Goal: Navigation & Orientation: Find specific page/section

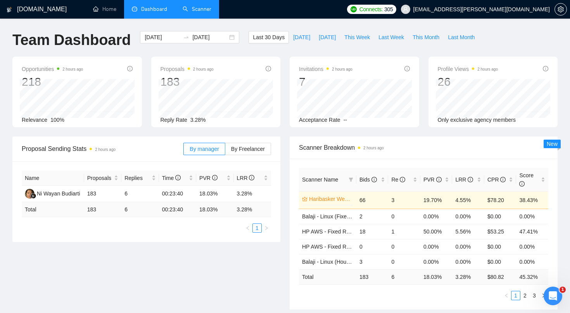
click at [200, 9] on link "Scanner" at bounding box center [197, 9] width 29 height 7
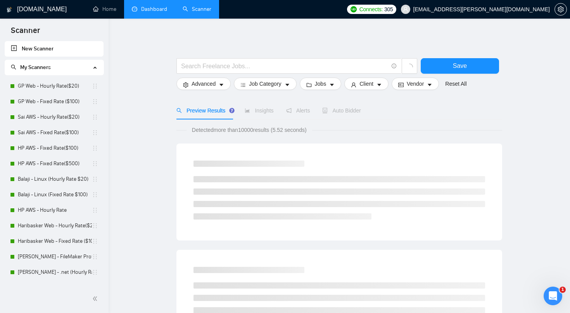
click at [165, 9] on link "Dashboard" at bounding box center [149, 9] width 35 height 7
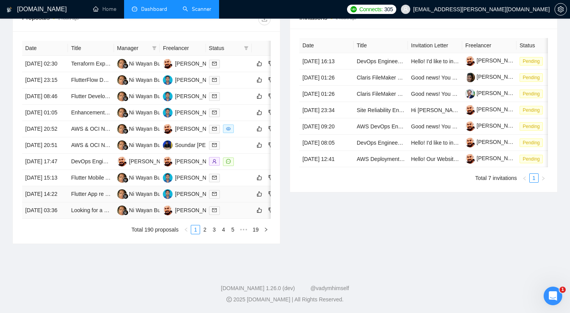
scroll to position [386, 0]
click at [206, 228] on link "2" at bounding box center [205, 229] width 9 height 9
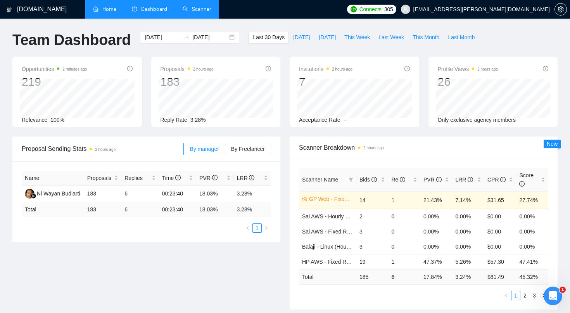
click at [113, 12] on link "Home" at bounding box center [104, 9] width 23 height 7
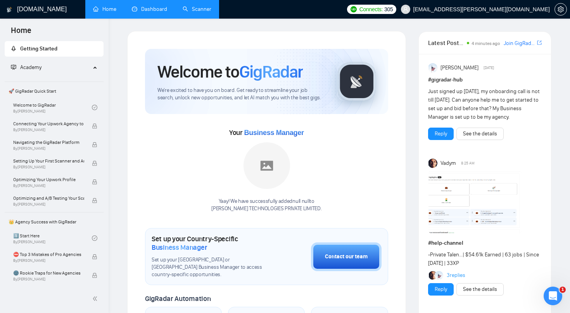
click at [199, 12] on link "Scanner" at bounding box center [197, 9] width 29 height 7
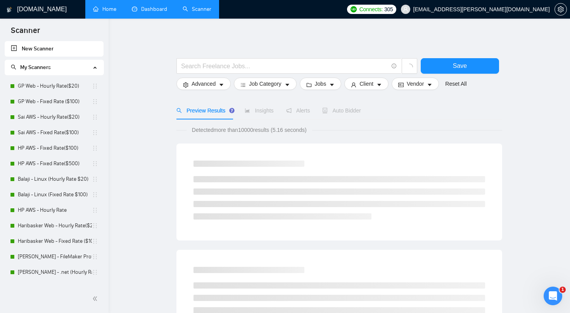
click at [161, 10] on link "Dashboard" at bounding box center [149, 9] width 35 height 7
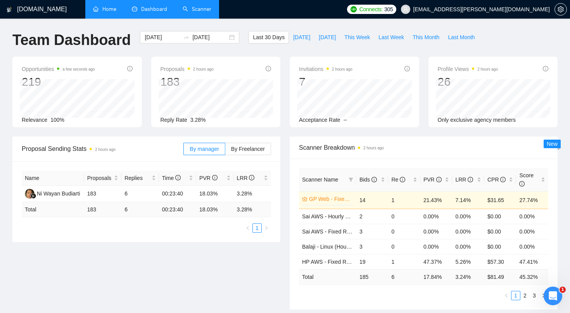
click at [203, 12] on link "Scanner" at bounding box center [197, 9] width 29 height 7
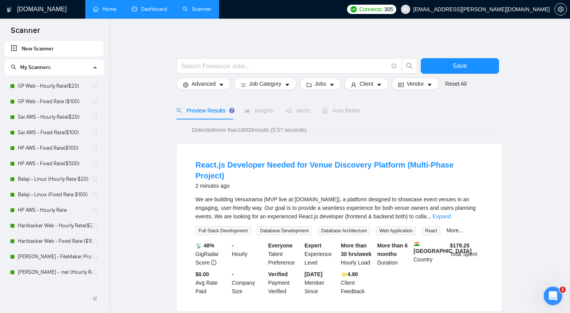
click at [154, 10] on link "Dashboard" at bounding box center [149, 9] width 35 height 7
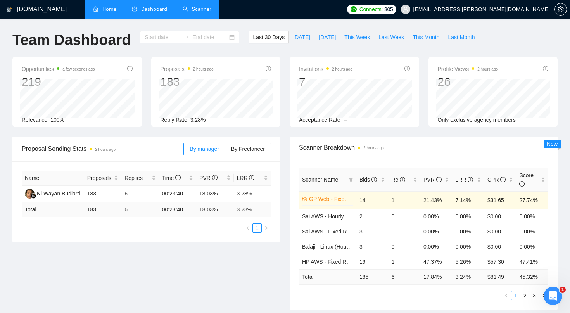
type input "[DATE]"
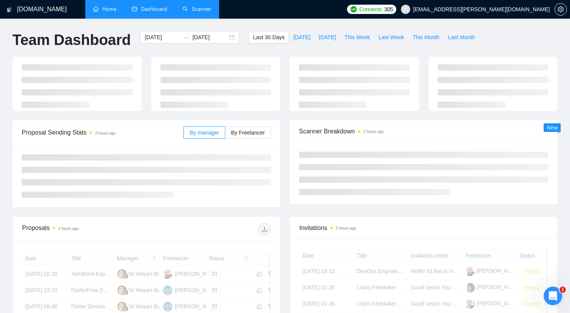
click at [115, 10] on link "Home" at bounding box center [104, 9] width 23 height 7
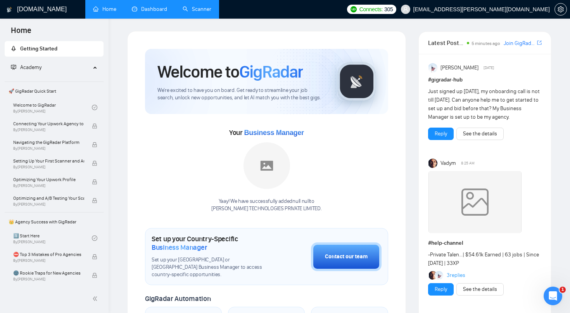
click at [151, 10] on link "Dashboard" at bounding box center [149, 9] width 35 height 7
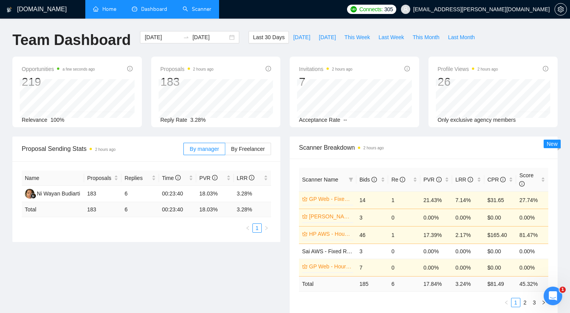
click at [202, 7] on link "Scanner" at bounding box center [197, 9] width 29 height 7
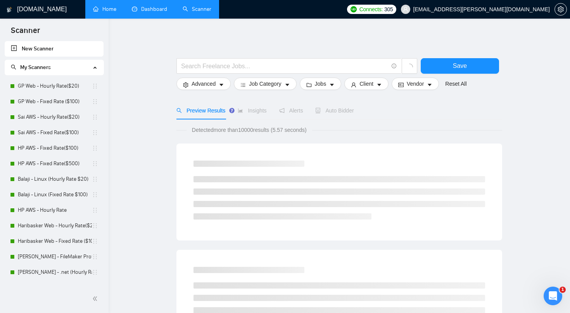
click at [116, 11] on link "Home" at bounding box center [104, 9] width 23 height 7
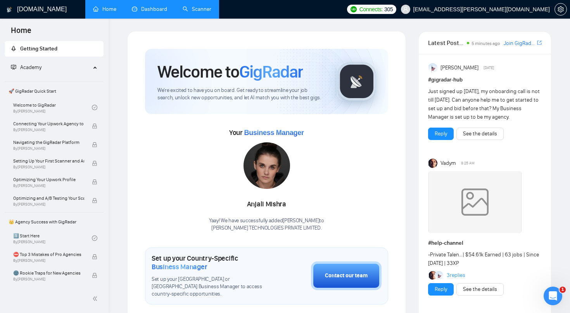
click at [206, 8] on link "Scanner" at bounding box center [197, 9] width 29 height 7
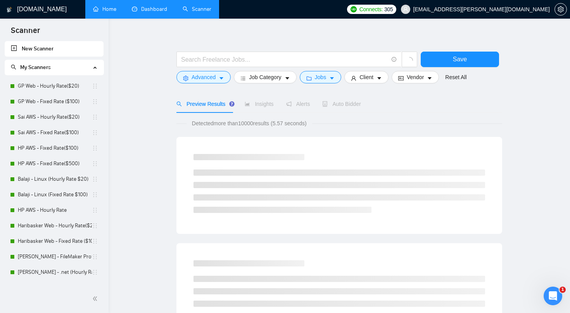
click at [112, 7] on link "Home" at bounding box center [104, 9] width 23 height 7
